Goal: Navigation & Orientation: Find specific page/section

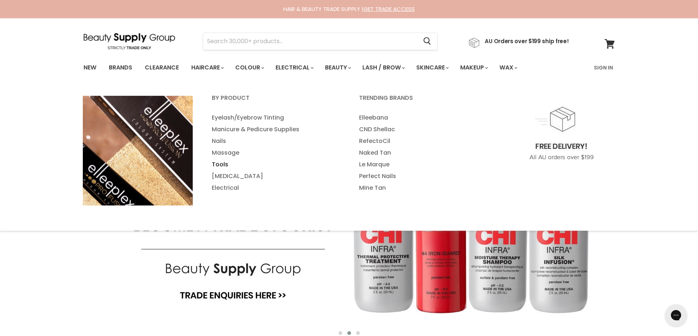
click at [216, 167] on link "Tools" at bounding box center [275, 165] width 146 height 12
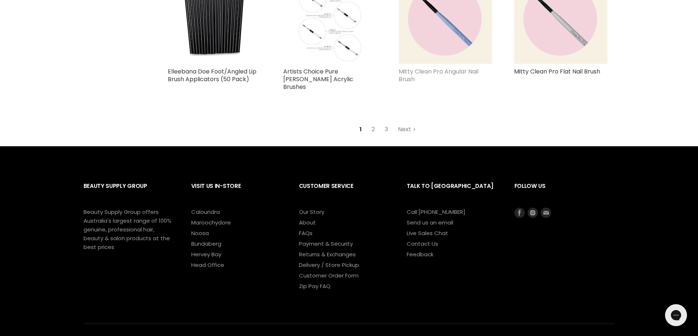
scroll to position [1733, 0]
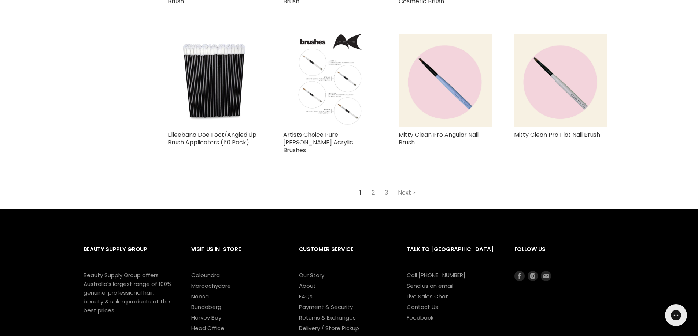
click at [371, 186] on link "2" at bounding box center [372, 192] width 11 height 13
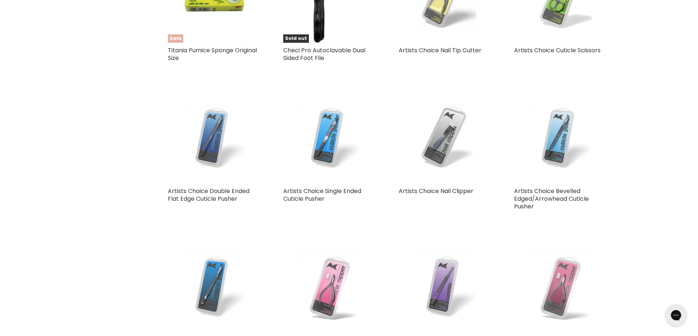
scroll to position [1397, 0]
